Goal: Task Accomplishment & Management: Complete application form

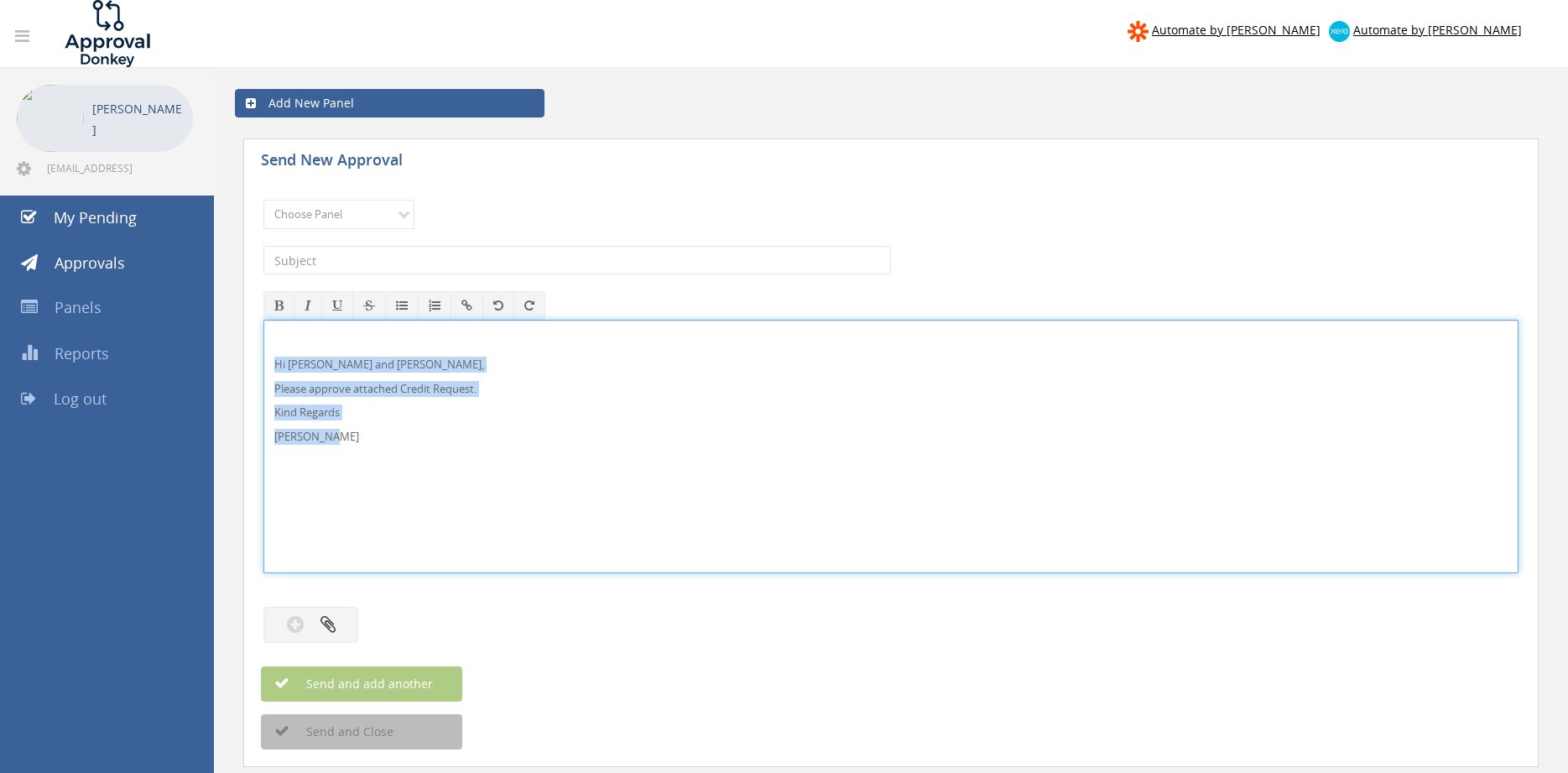
click at [263, 358] on div "Hi [PERSON_NAME] and [PERSON_NAME], Please approve attached Credit Request. Kin…" at bounding box center [890, 447] width 1255 height 253
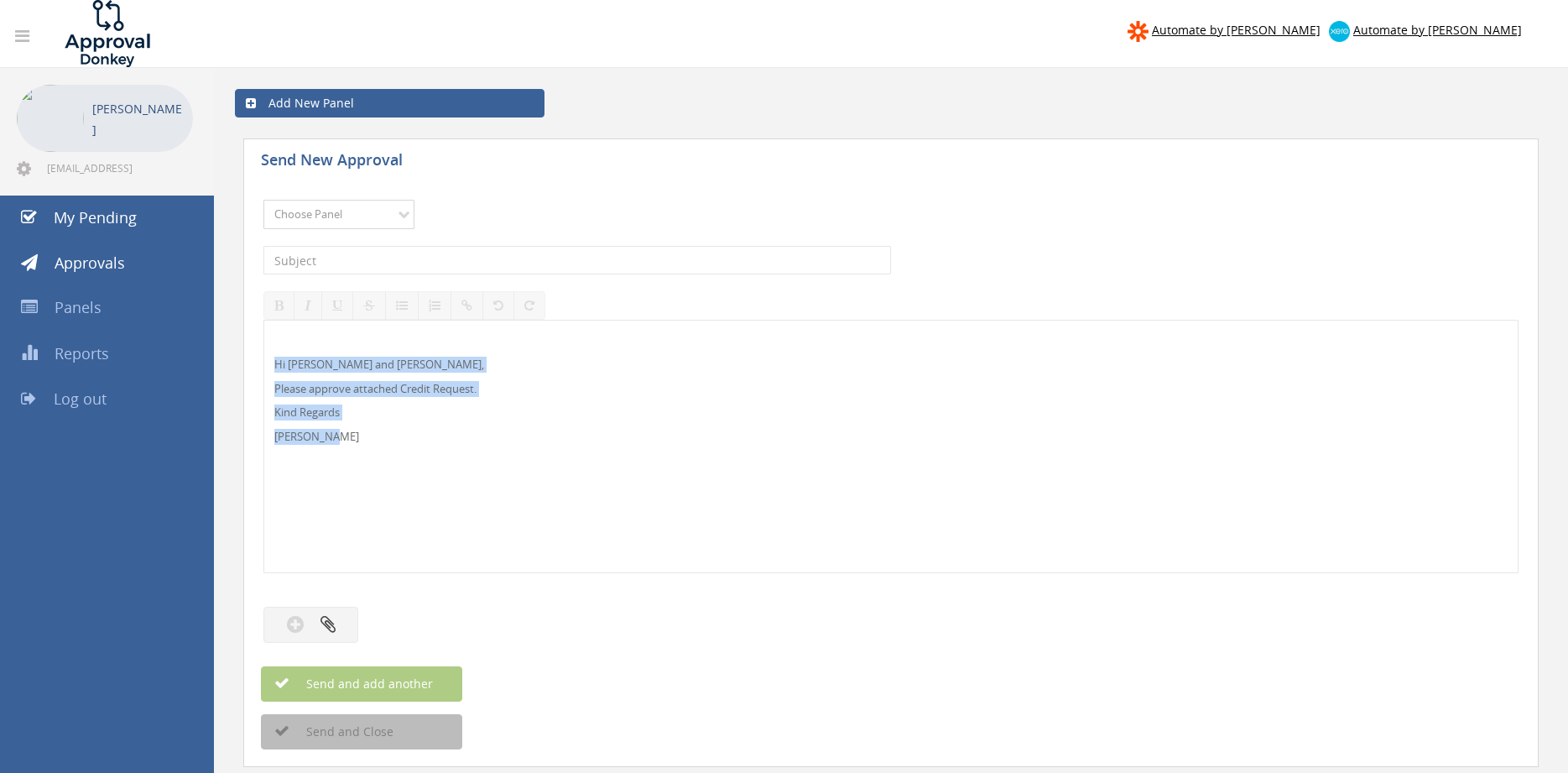
select select "9739"
click option "Credit Requests - 2" at bounding box center [0, 0] width 0 height 0
click at [337, 461] on div "Hi [PERSON_NAME] and [PERSON_NAME], Please approve attached Credit Request. Kin…" at bounding box center [891, 447] width 1254 height 252
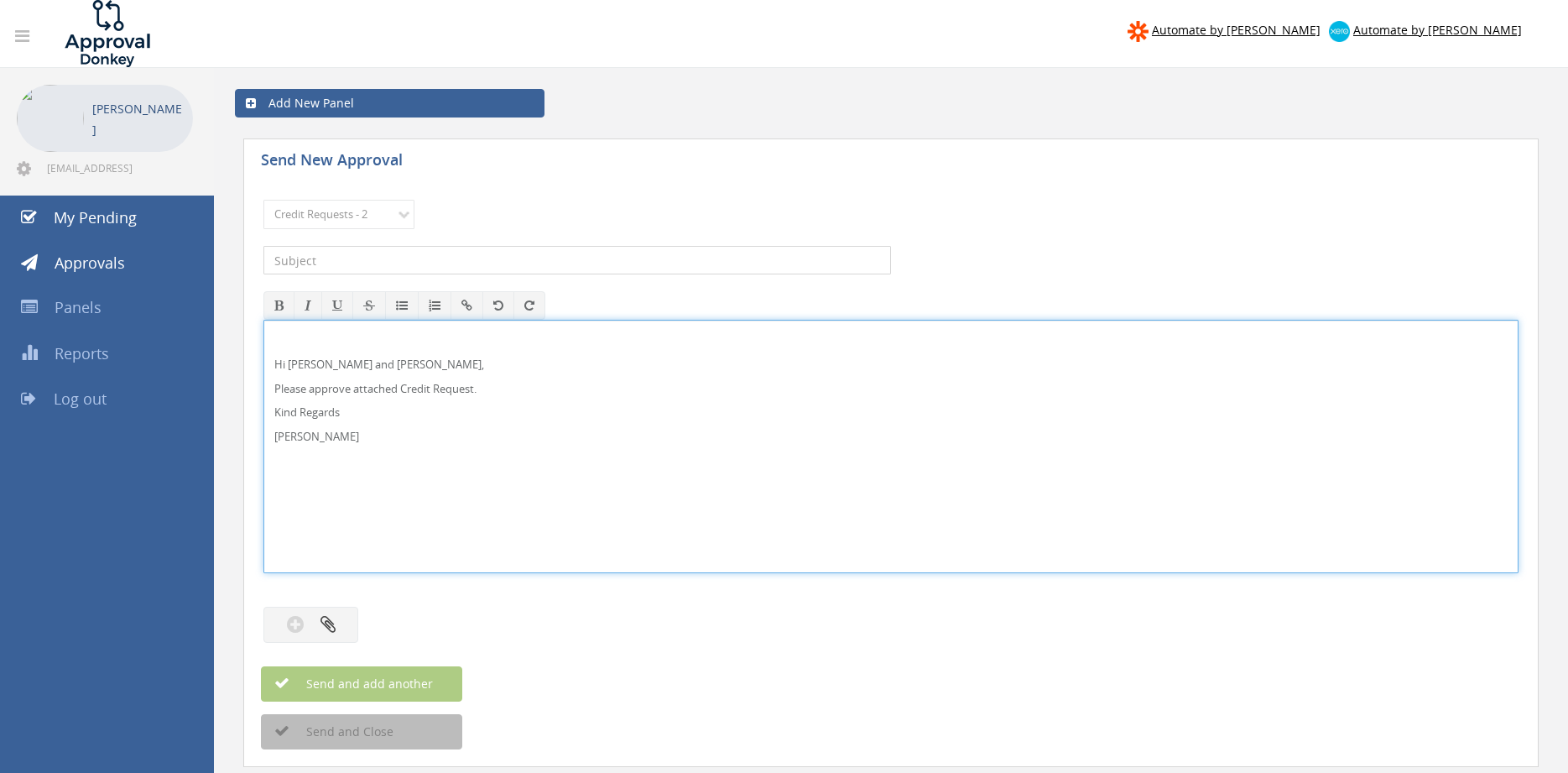
click at [422, 256] on input "text" at bounding box center [577, 260] width 628 height 28
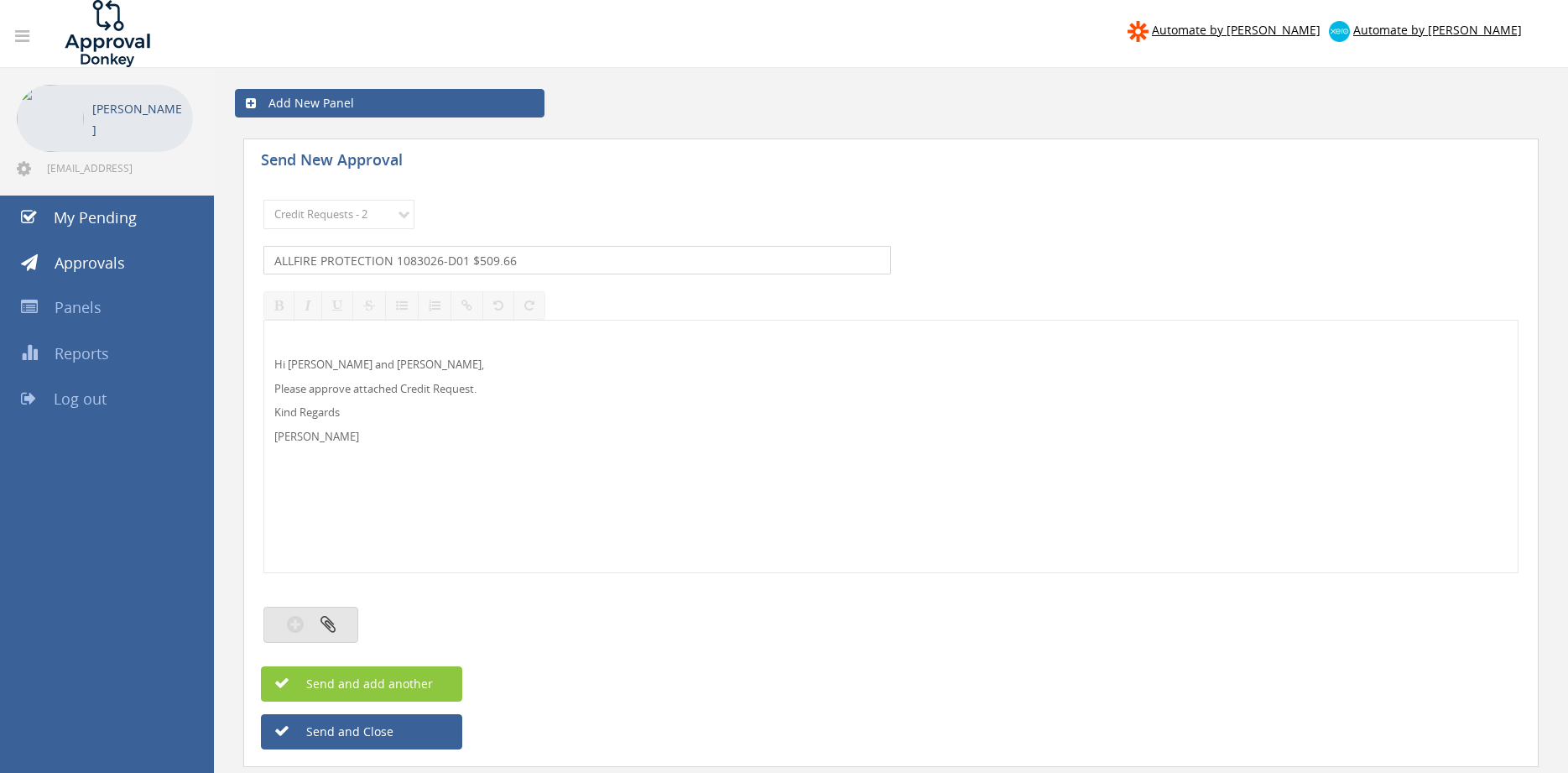
type input "ALLFIRE PROTECTION 1083026-D01 $509.66"
click at [338, 622] on button "button" at bounding box center [311, 625] width 95 height 36
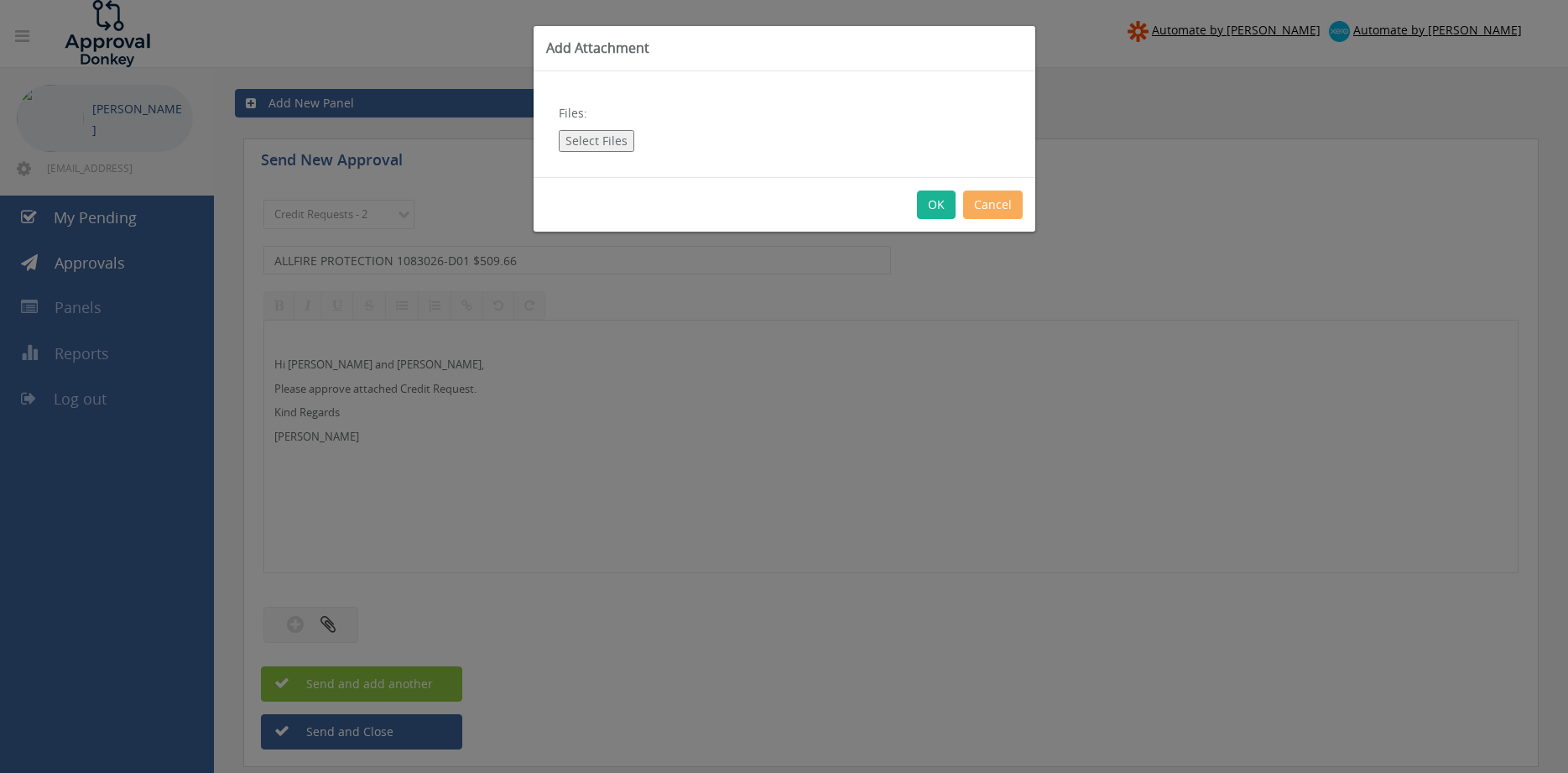
click at [610, 141] on button "Select Files" at bounding box center [596, 141] width 76 height 22
type input "C:\fakepath\ALLFIRE PROTECTION 1083026-D01.pdf"
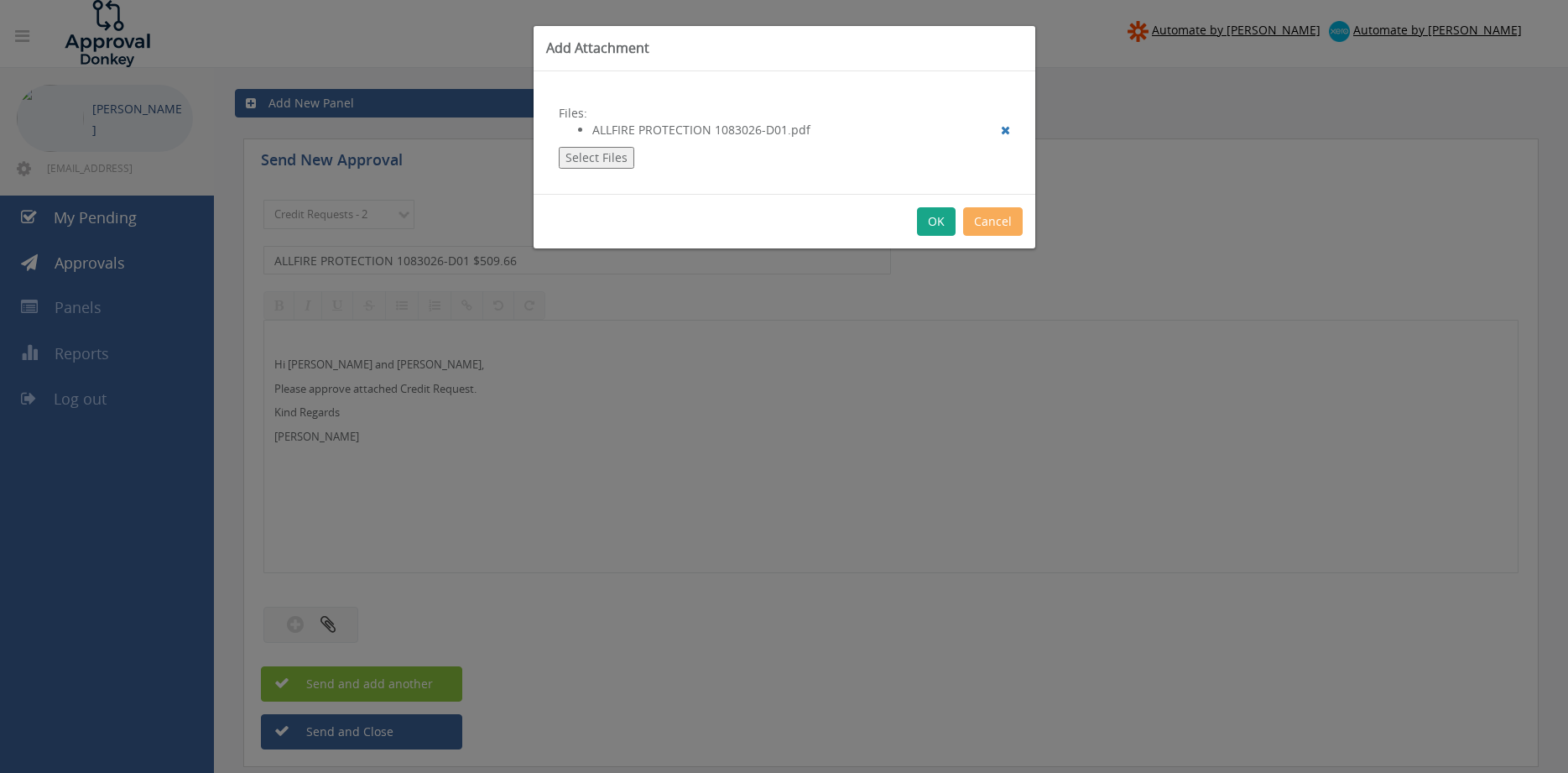
click at [934, 221] on button "OK" at bounding box center [936, 221] width 38 height 28
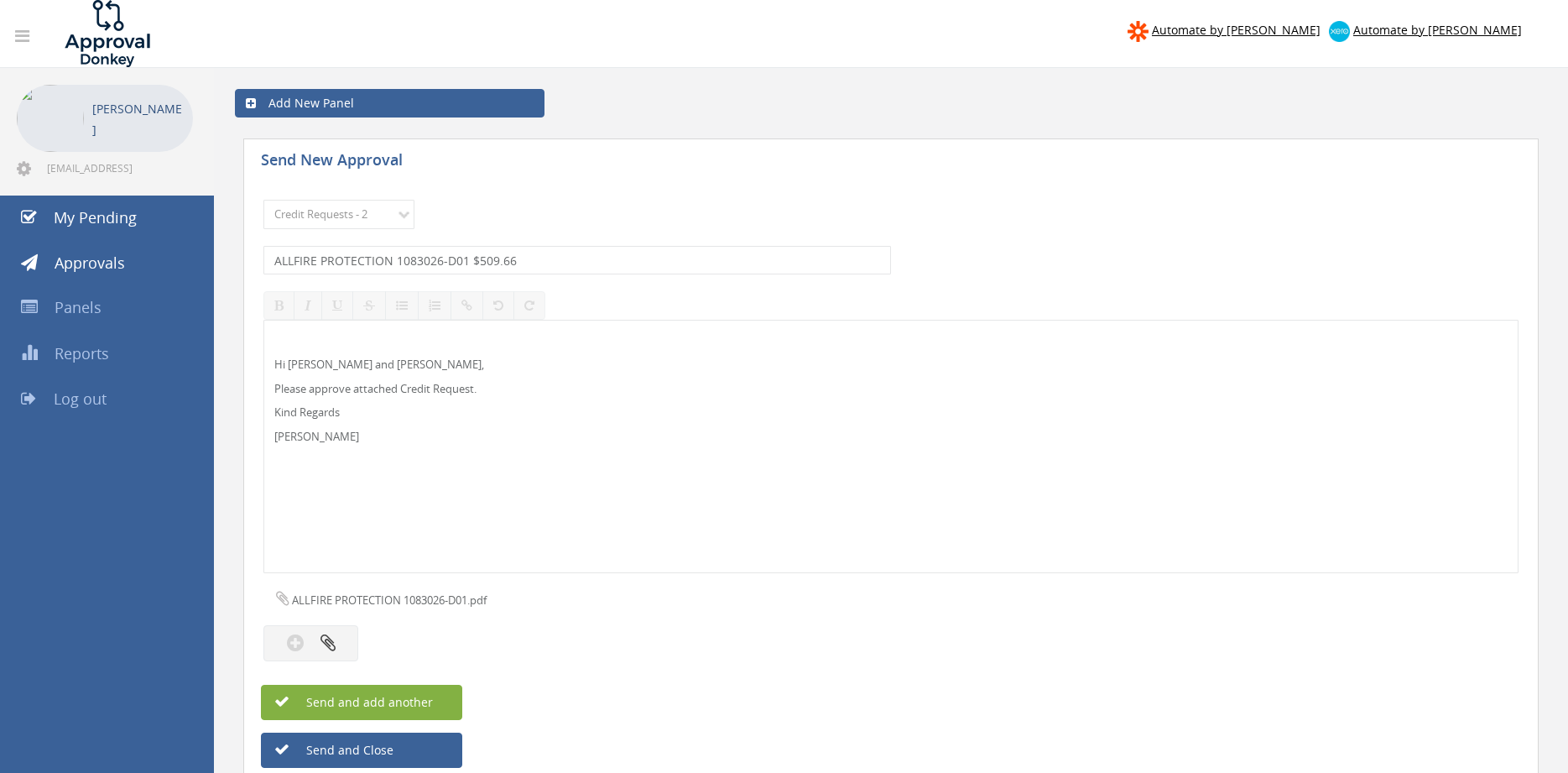
click at [438, 694] on button "Send and add another" at bounding box center [361, 702] width 201 height 36
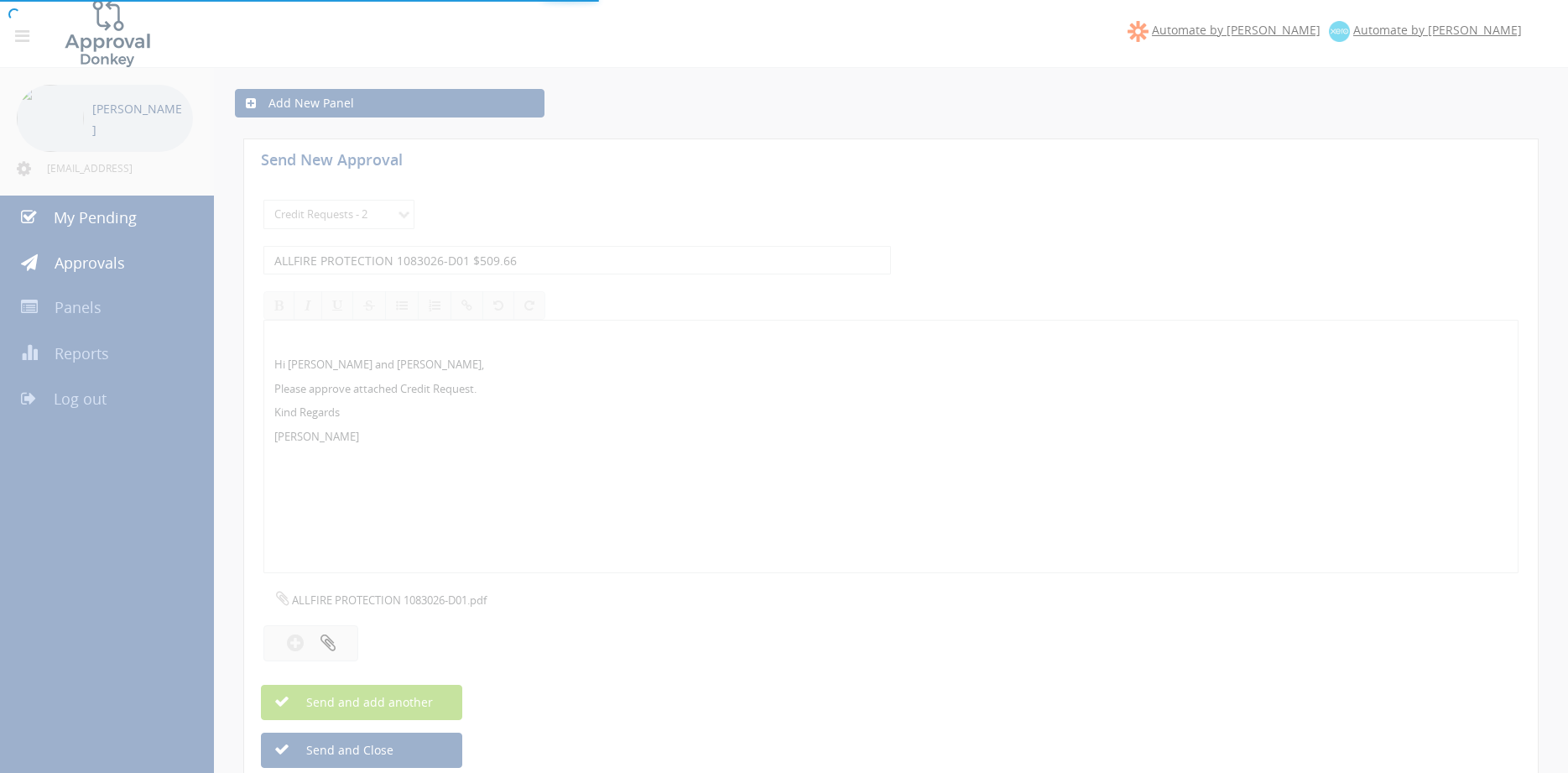
select select
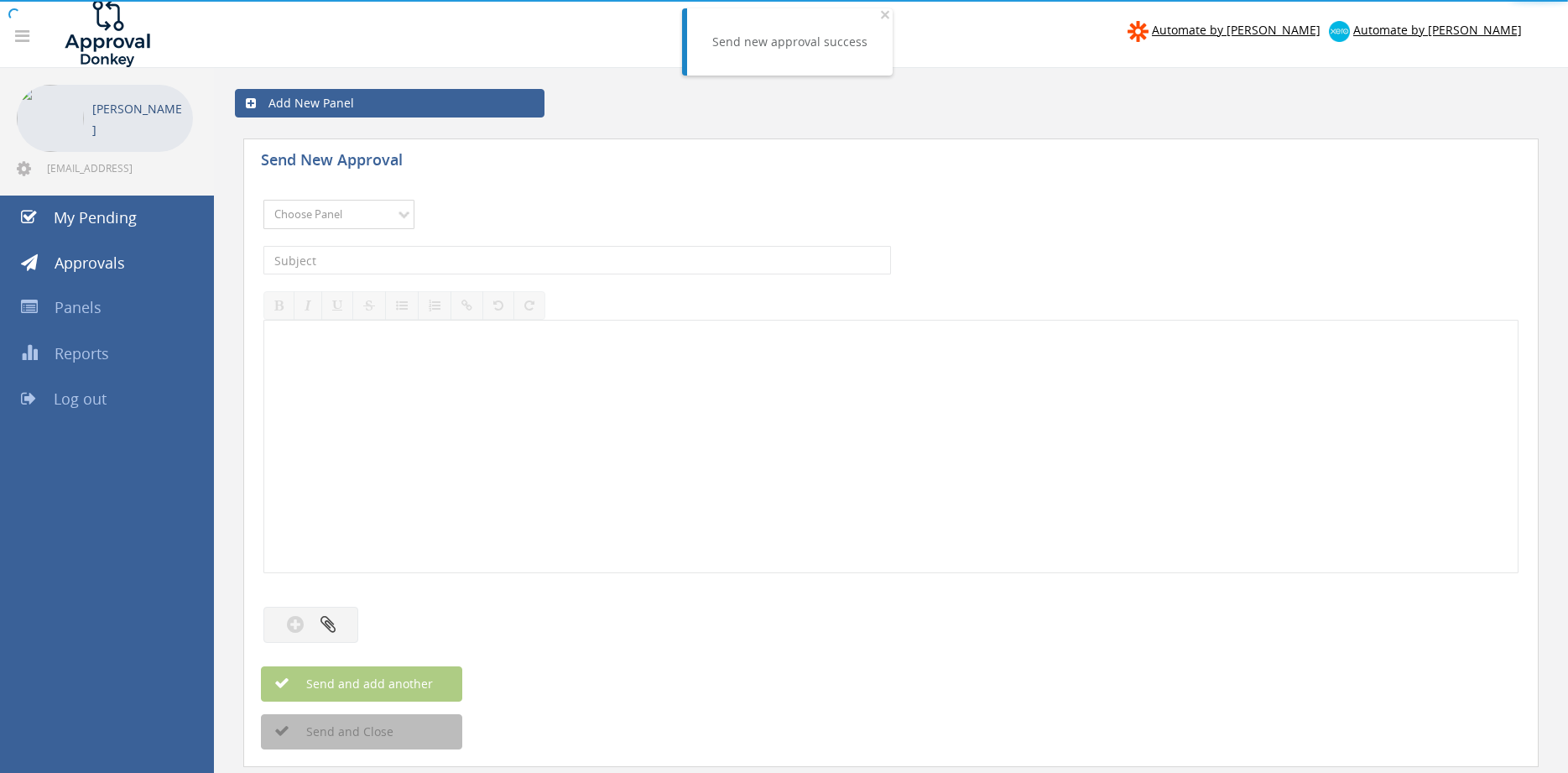
click at [263, 200] on select "Choose Panel Alarm Credits RG - 3 NZ Utilities Cable and SAI Global NZ Alarms-1…" at bounding box center [339, 214] width 151 height 29
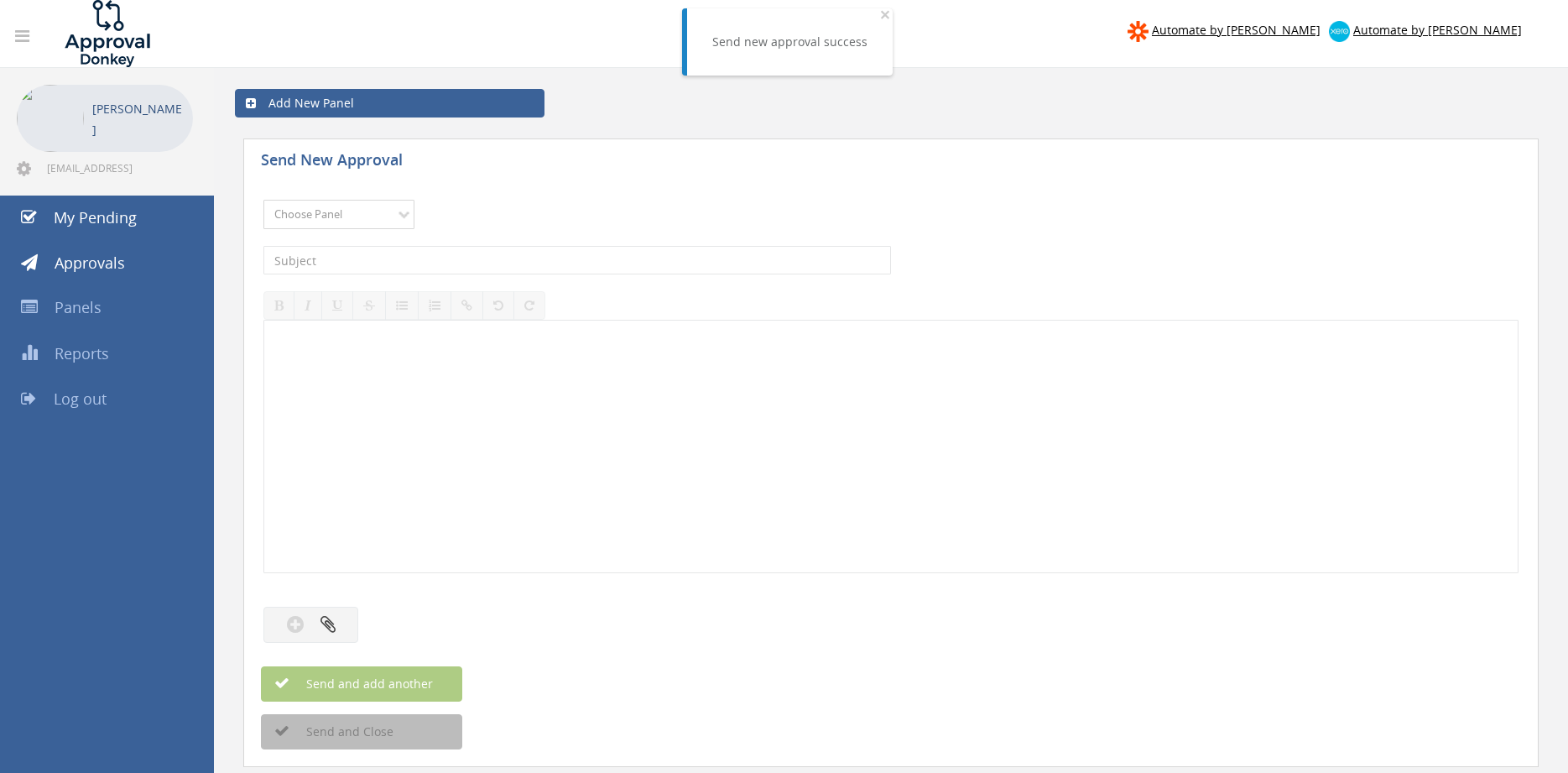
select select "9739"
click option "Credit Requests - 2" at bounding box center [0, 0] width 0 height 0
click at [456, 253] on input "text" at bounding box center [577, 260] width 628 height 28
type input "ALLFIRE PROTECTION 956934-D01 $156.82"
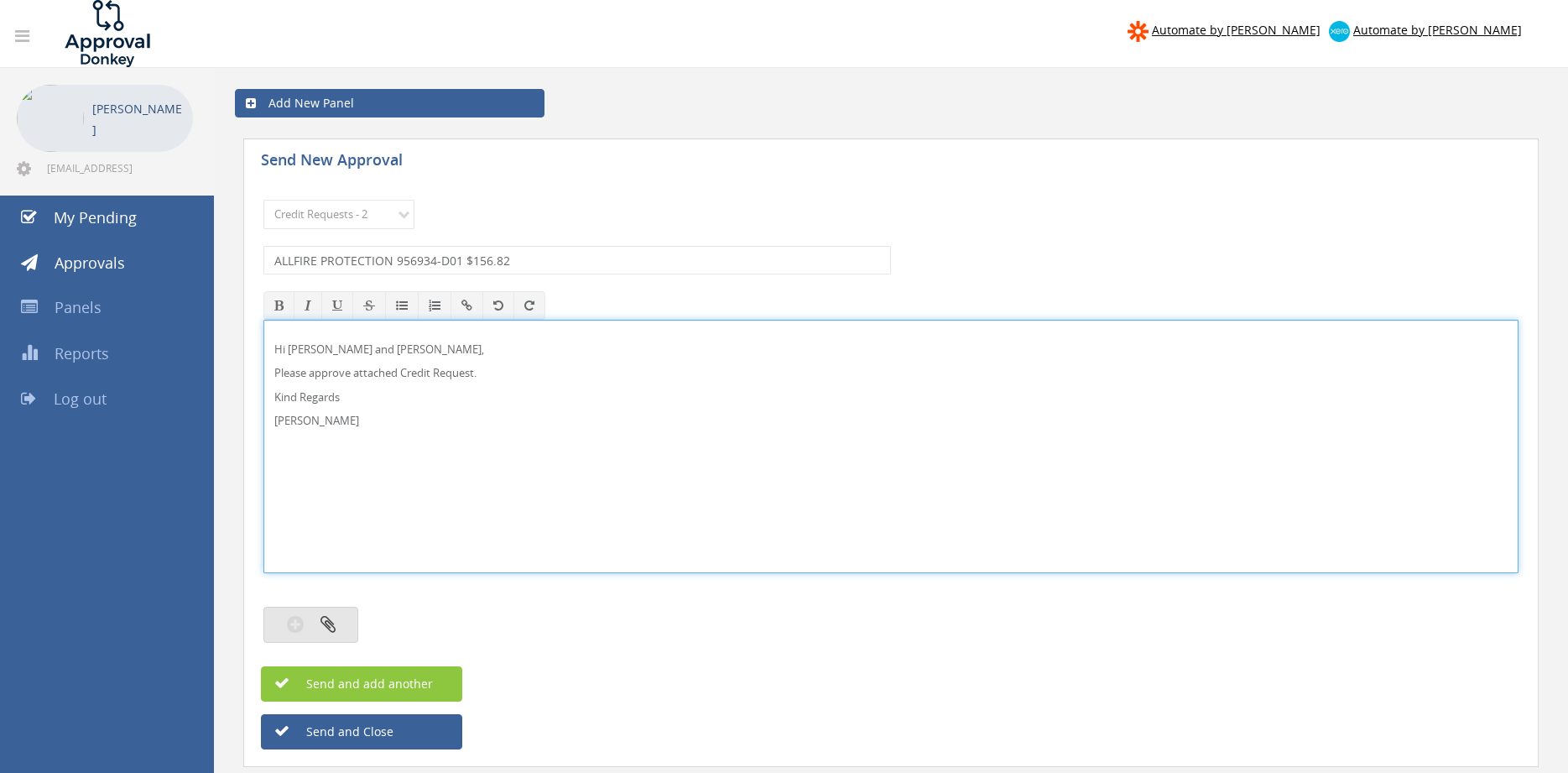
click at [333, 632] on icon "button" at bounding box center [328, 624] width 15 height 19
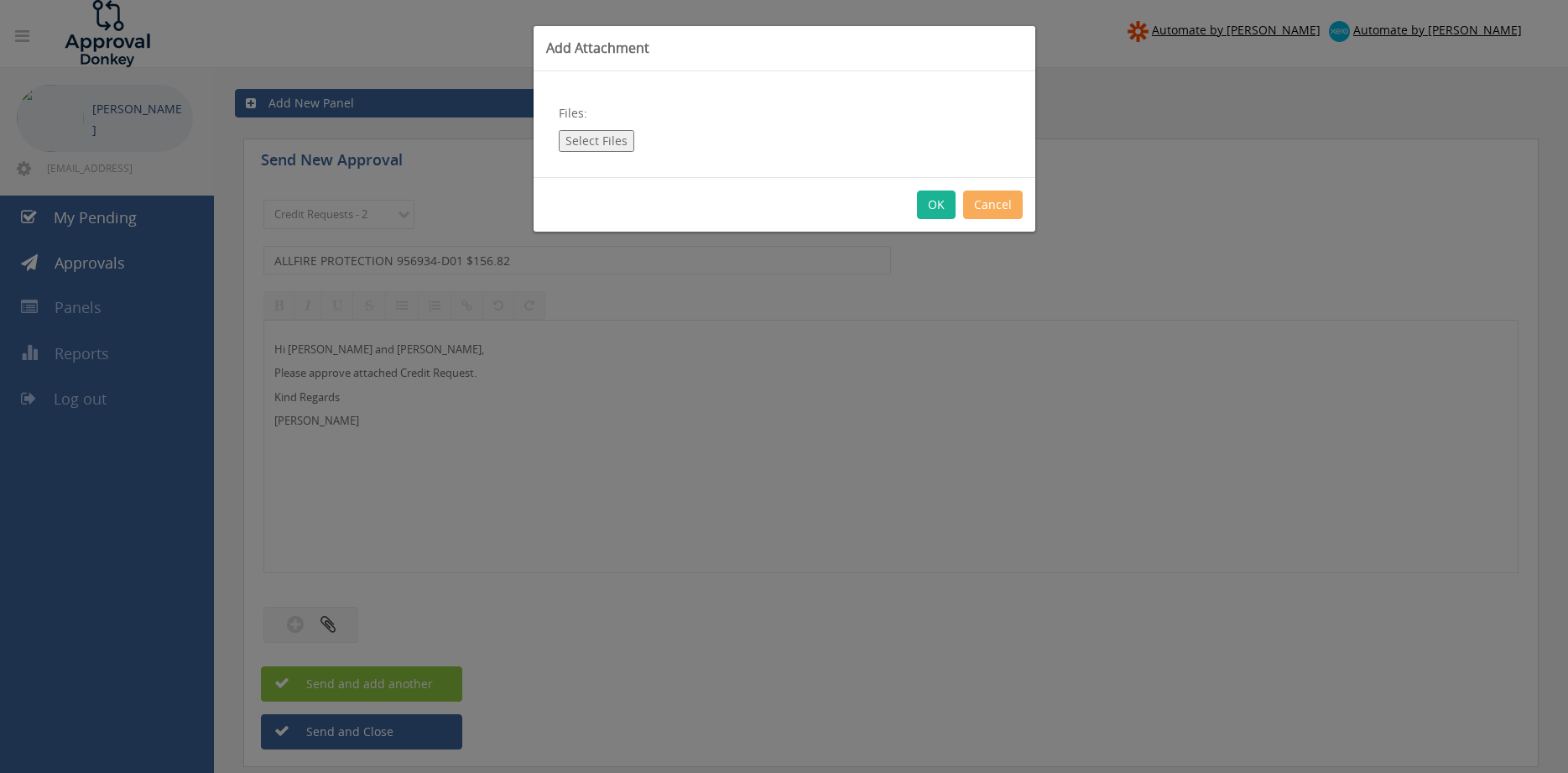
click at [620, 143] on button "Select Files" at bounding box center [596, 141] width 76 height 22
type input "C:\fakepath\ALLFIRE PROTECTION 956934-D01.pdf"
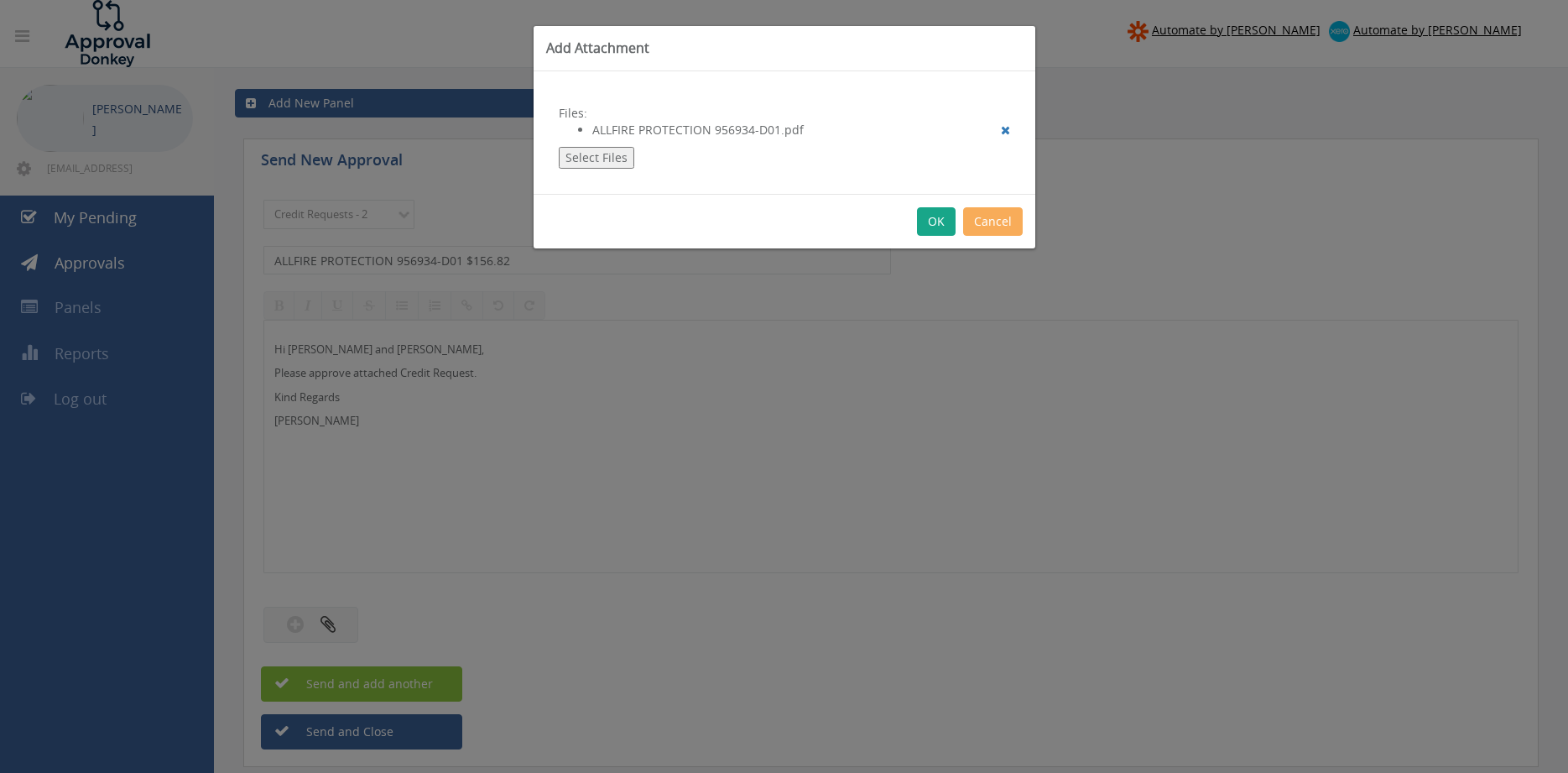
click at [941, 224] on button "OK" at bounding box center [936, 221] width 38 height 28
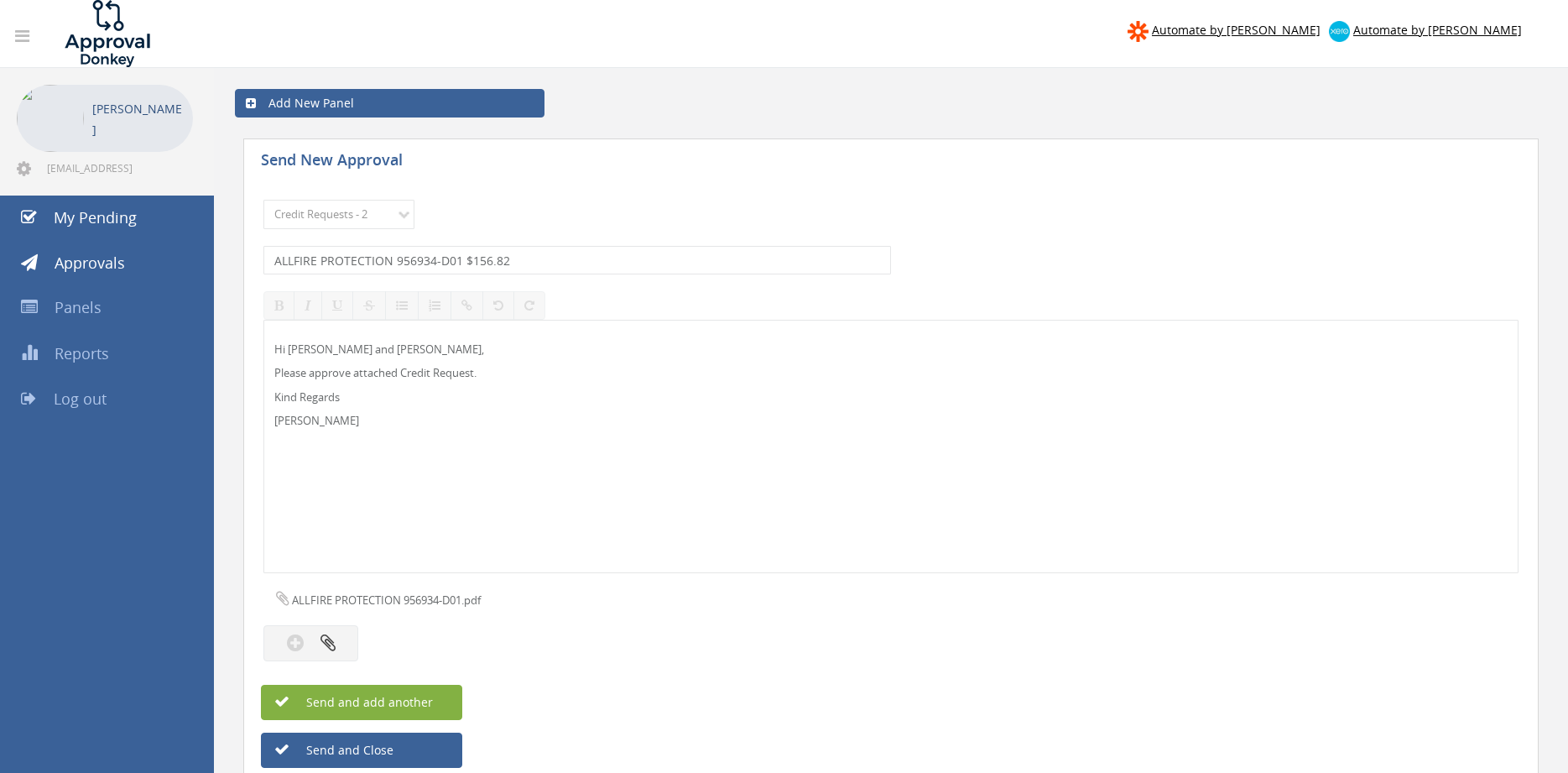
click at [431, 706] on span "Send and add another" at bounding box center [351, 701] width 163 height 15
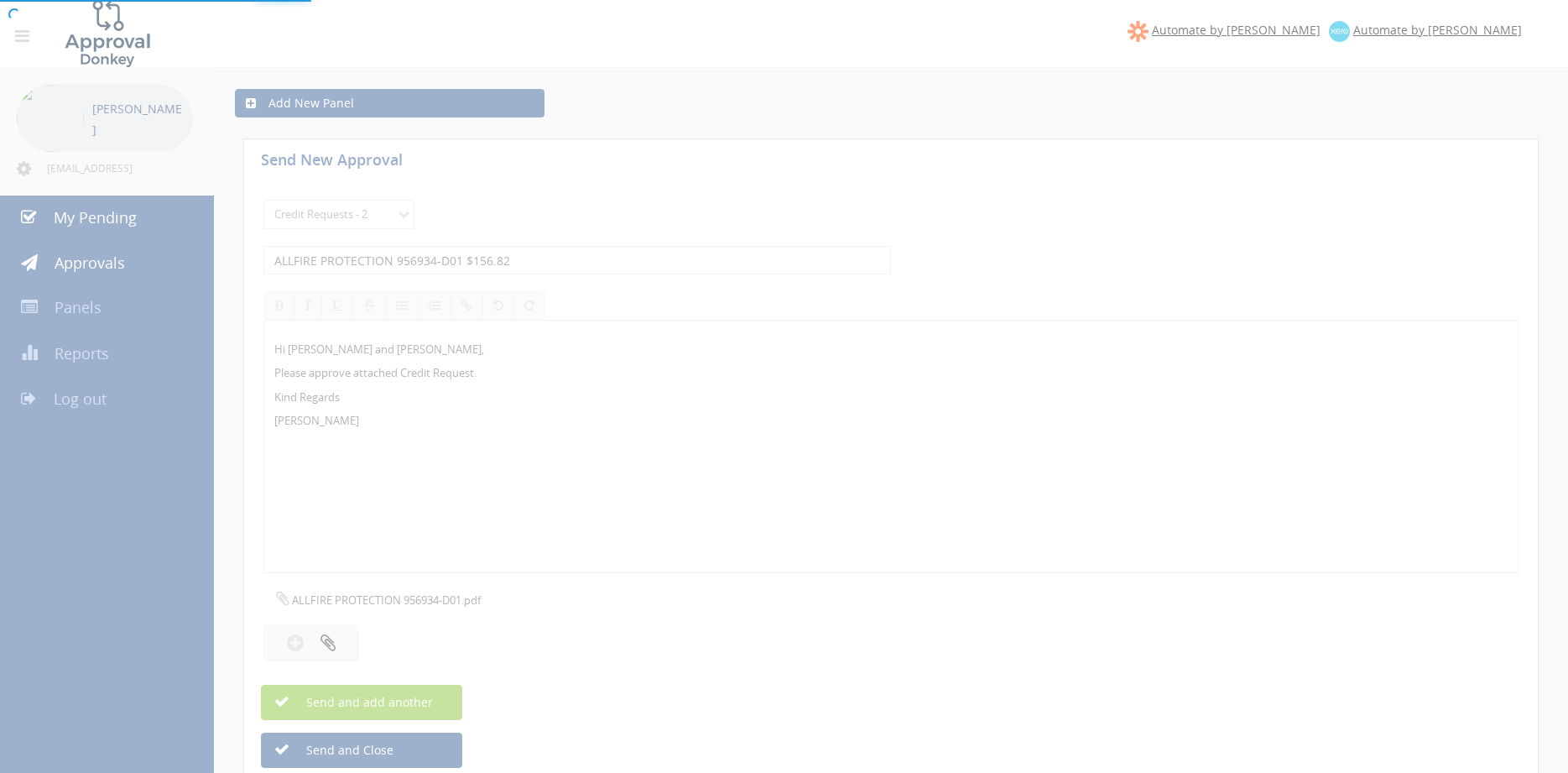
select select
